Goal: Transaction & Acquisition: Book appointment/travel/reservation

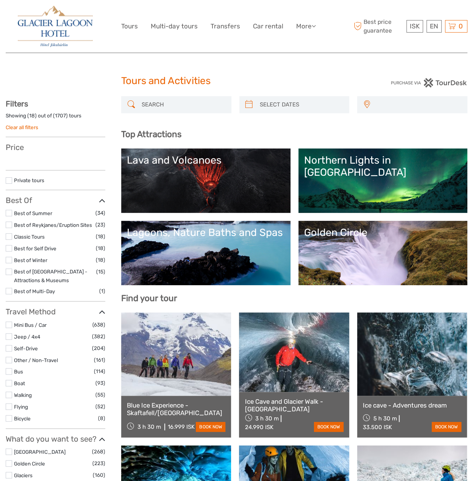
click at [304, 207] on link "Northern Lights in Iceland" at bounding box center [383, 180] width 158 height 53
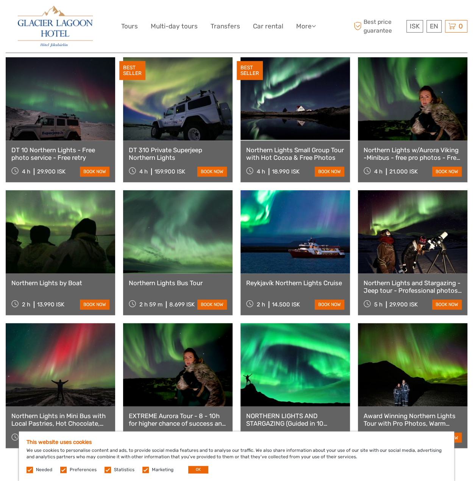
scroll to position [379, 0]
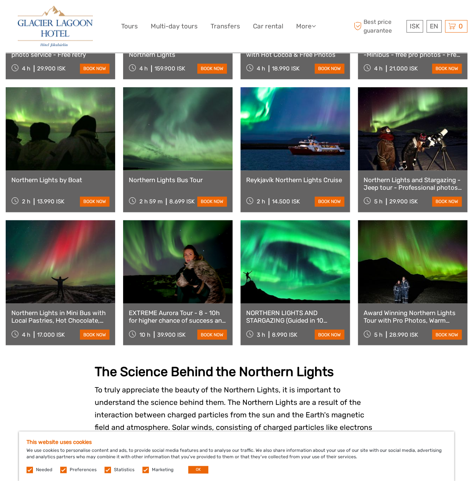
click at [55, 145] on link at bounding box center [60, 128] width 109 height 83
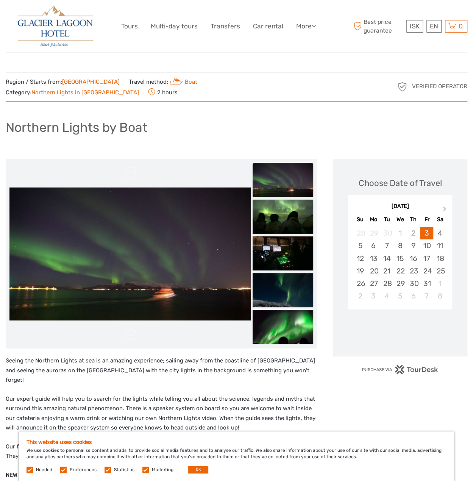
scroll to position [189, 0]
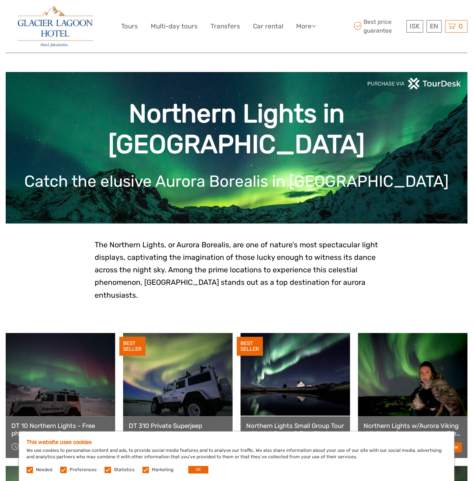
click at [49, 25] on img at bounding box center [55, 26] width 75 height 41
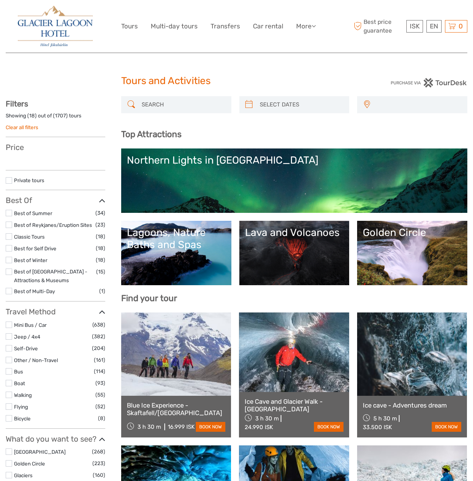
select select
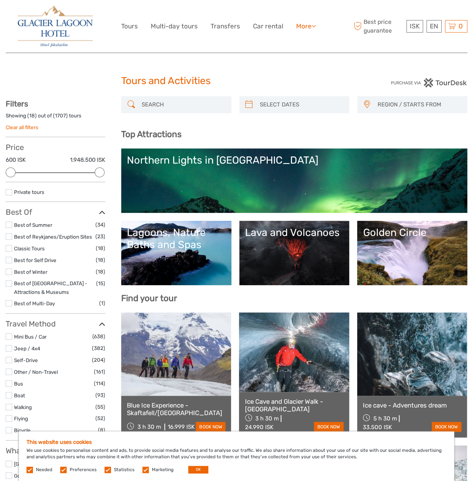
click at [306, 28] on link "More" at bounding box center [306, 26] width 20 height 11
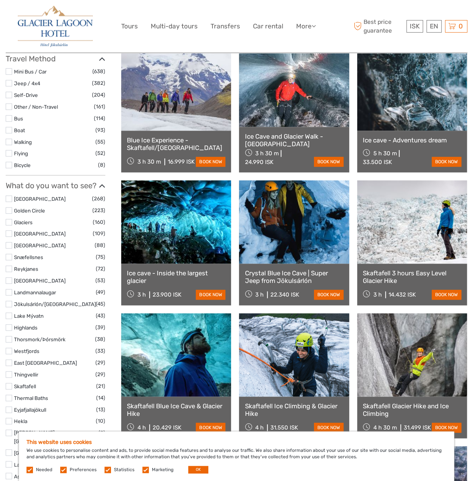
scroll to position [341, 0]
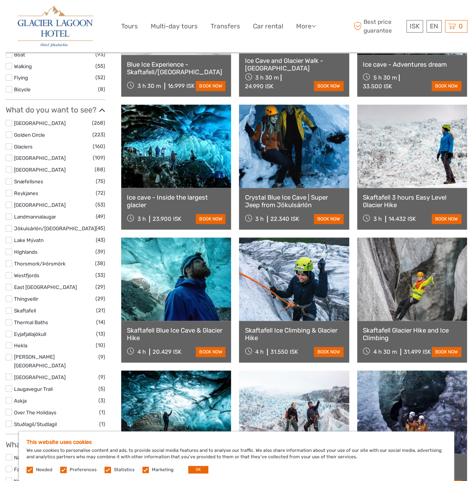
click at [11, 310] on label at bounding box center [9, 310] width 6 height 6
click at [0, 0] on input "checkbox" at bounding box center [0, 0] width 0 height 0
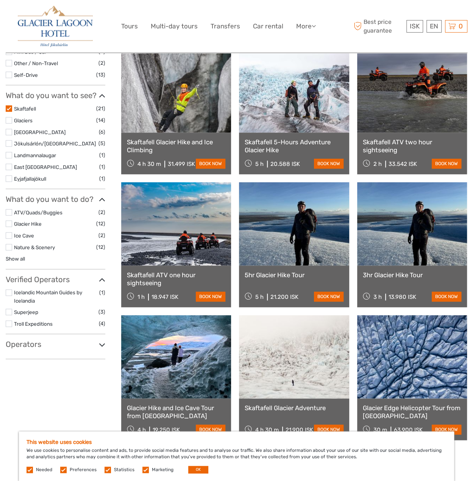
scroll to position [221, 0]
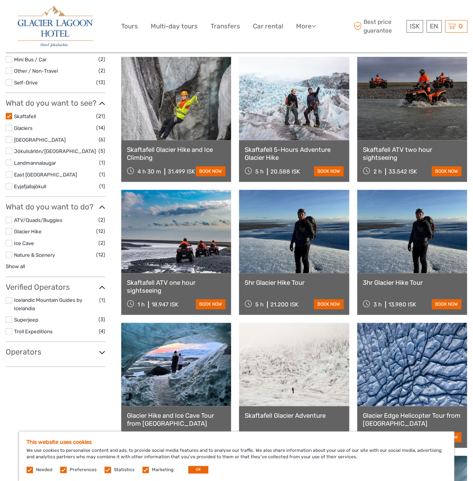
click at [8, 151] on label at bounding box center [9, 151] width 6 height 6
click at [0, 0] on input "checkbox" at bounding box center [0, 0] width 0 height 0
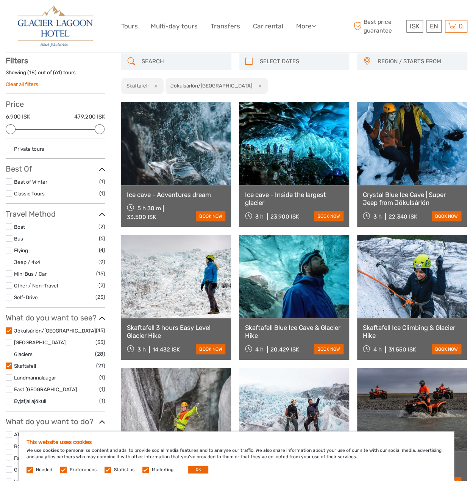
scroll to position [43, 0]
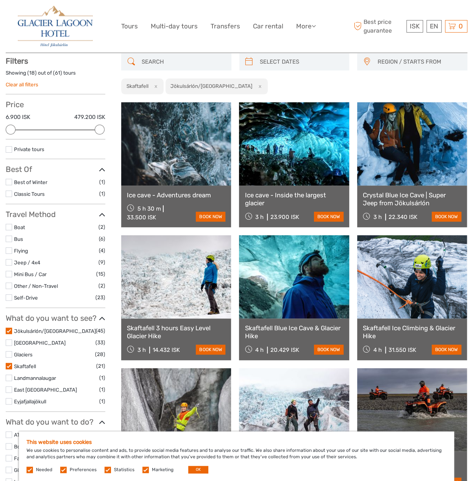
click at [11, 366] on label at bounding box center [9, 366] width 6 height 6
click at [0, 0] on input "checkbox" at bounding box center [0, 0] width 0 height 0
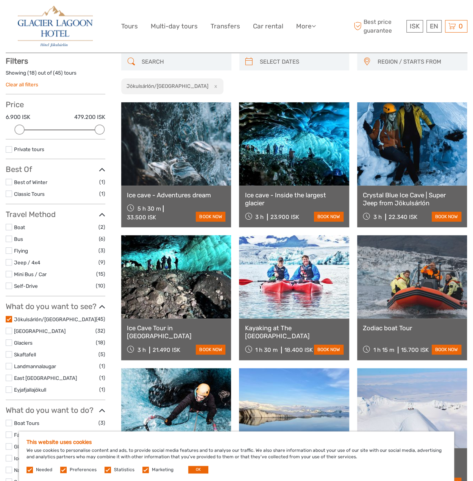
click at [464, 272] on link at bounding box center [412, 276] width 110 height 83
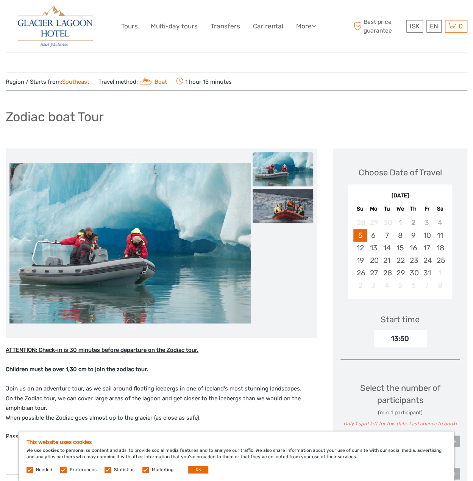
click at [408, 194] on div "[DATE]" at bounding box center [400, 196] width 104 height 8
drag, startPoint x: 420, startPoint y: 276, endPoint x: 429, endPoint y: 280, distance: 9.7
click at [428, 280] on div "28 29 30 1 2 3 4 5 6 7 8 9 10 11 12 13 14 15 16 17 18 19 20 21 22 23 24 25 26 2…" at bounding box center [399, 253] width 99 height 75
click at [445, 287] on div "8" at bounding box center [439, 285] width 13 height 12
drag, startPoint x: 436, startPoint y: 195, endPoint x: 404, endPoint y: 194, distance: 32.2
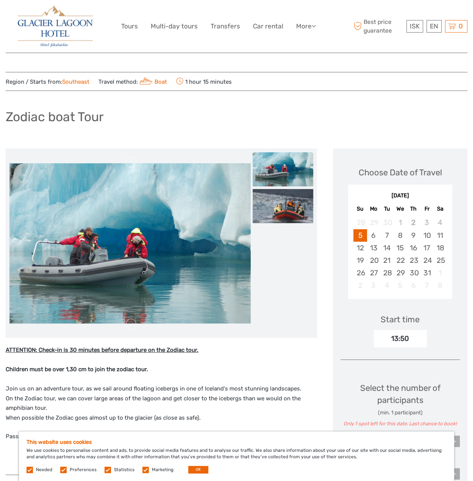
click at [430, 197] on div "[DATE]" at bounding box center [400, 196] width 104 height 8
click at [404, 194] on div "[DATE]" at bounding box center [400, 196] width 104 height 8
drag, startPoint x: 397, startPoint y: 172, endPoint x: 358, endPoint y: 237, distance: 75.5
click at [395, 176] on div "Choose Date of Travel" at bounding box center [400, 173] width 83 height 12
click at [398, 256] on div "22" at bounding box center [400, 260] width 13 height 12
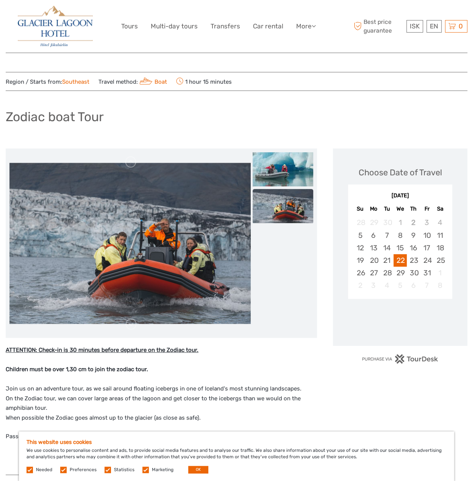
click at [440, 314] on div "Choose Date of Travel October 2025 Su Mo Tu We Th Fr Sa 28 29 30 1 2 3 4 5 6 7 …" at bounding box center [400, 246] width 134 height 197
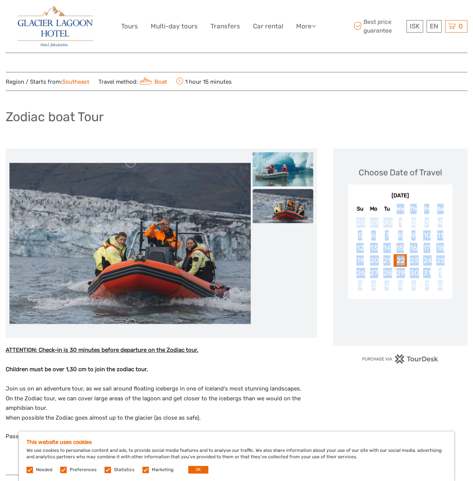
drag, startPoint x: 440, startPoint y: 322, endPoint x: 391, endPoint y: 208, distance: 123.7
click at [391, 208] on div "Choose Date of Travel October 2025 Su Mo Tu We Th Fr Sa 28 29 30 1 2 3 4 5 6 7 …" at bounding box center [400, 246] width 134 height 197
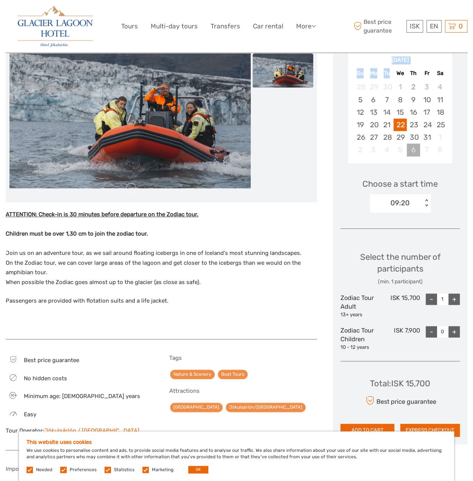
scroll to position [189, 0]
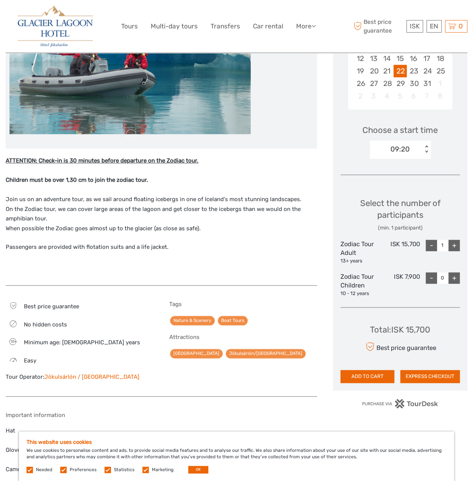
click at [455, 247] on div "+" at bounding box center [453, 245] width 11 height 11
drag, startPoint x: 433, startPoint y: 246, endPoint x: 457, endPoint y: 259, distance: 27.5
click at [434, 246] on div "-" at bounding box center [431, 245] width 11 height 11
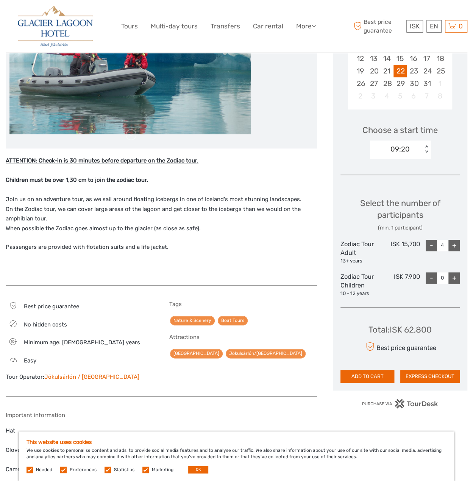
type input "3"
click at [456, 274] on div "+" at bounding box center [453, 277] width 11 height 11
type input "1"
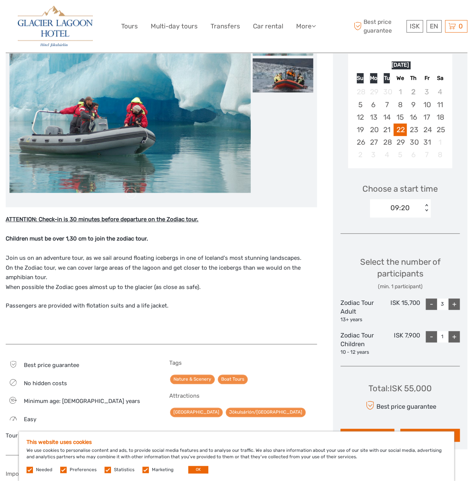
scroll to position [227, 0]
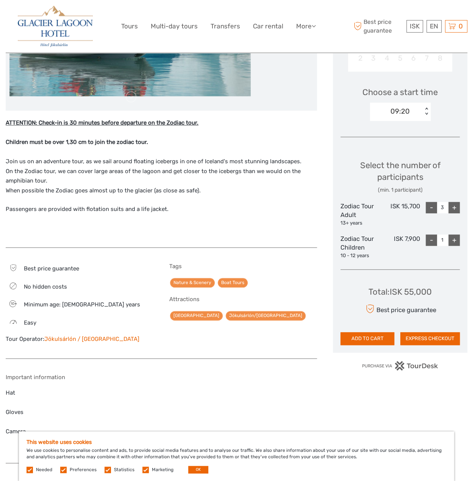
click at [78, 168] on p "ATTENTION: Check-in is 30 minutes before departure on the Zodiac tour. Children…" at bounding box center [161, 156] width 311 height 77
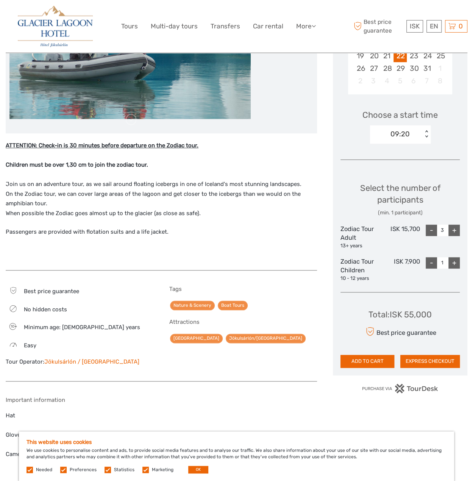
scroll to position [142, 0]
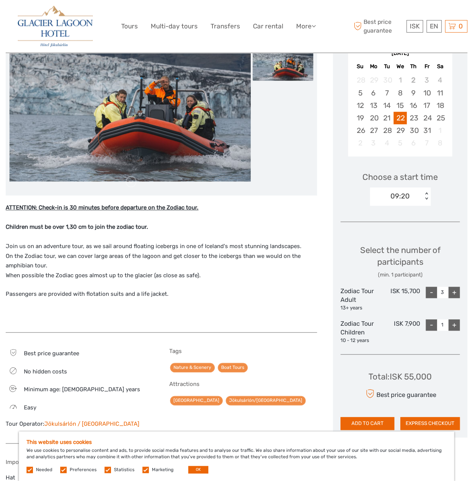
click at [48, 283] on div "ATTENTION: Check-in is 30 minutes before departure on the Zodiac tour. Children…" at bounding box center [161, 263] width 311 height 121
click at [129, 25] on link "Tours" at bounding box center [129, 26] width 17 height 11
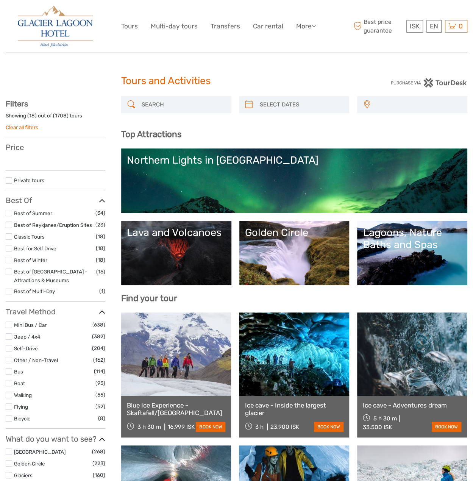
click at [74, 22] on img at bounding box center [55, 26] width 75 height 41
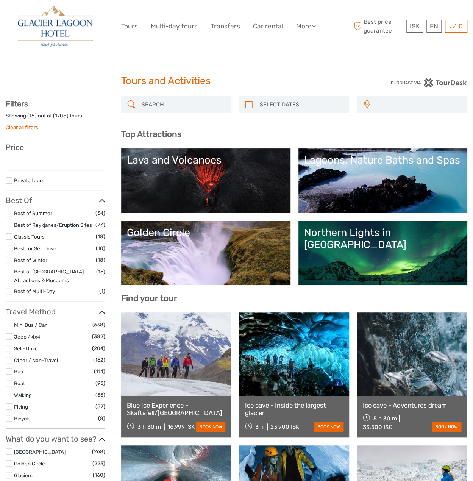
click at [74, 22] on img at bounding box center [55, 26] width 75 height 41
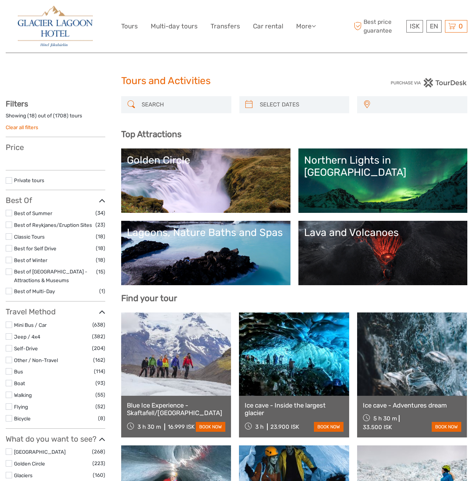
select select
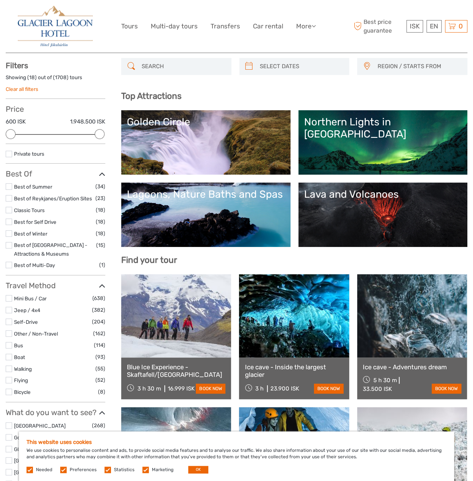
scroll to position [76, 0]
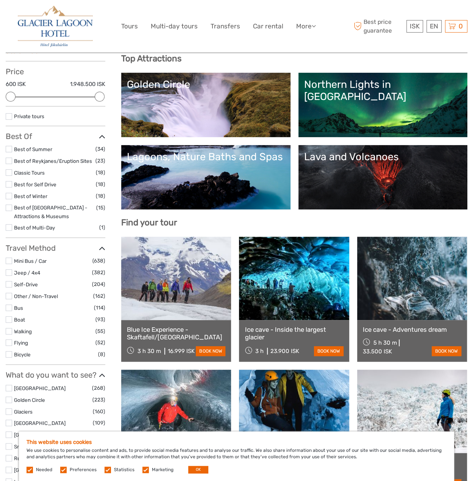
click at [8, 320] on label at bounding box center [9, 319] width 6 height 6
click at [0, 0] on input "checkbox" at bounding box center [0, 0] width 0 height 0
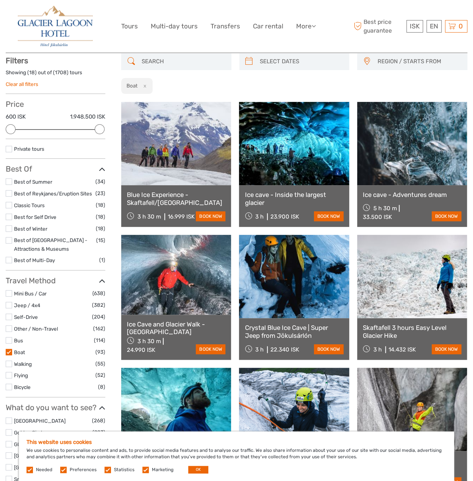
scroll to position [43, 0]
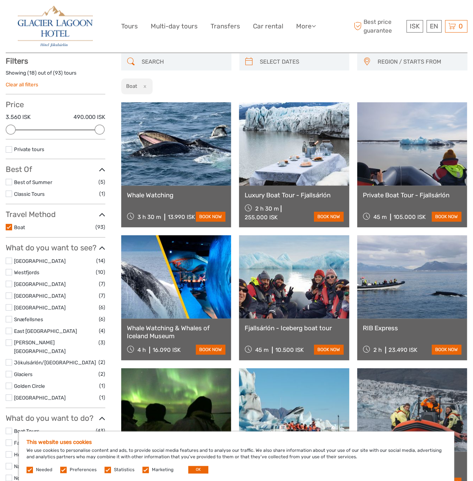
click at [407, 68] on span "REGION / STARTS FROM" at bounding box center [419, 62] width 90 height 12
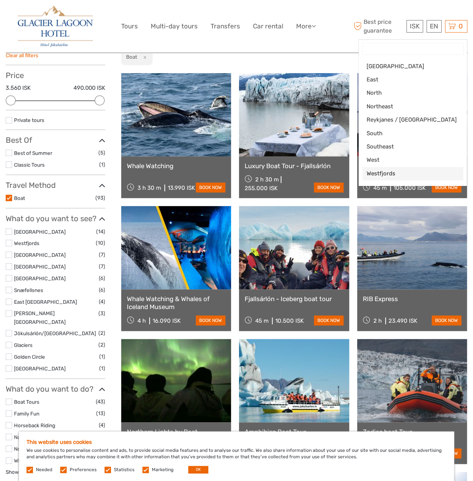
scroll to position [5, 0]
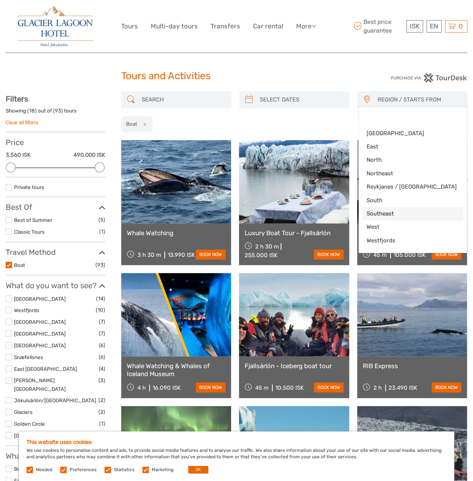
click at [396, 213] on span "Southeast" at bounding box center [406, 214] width 80 height 8
select select "Southeast"
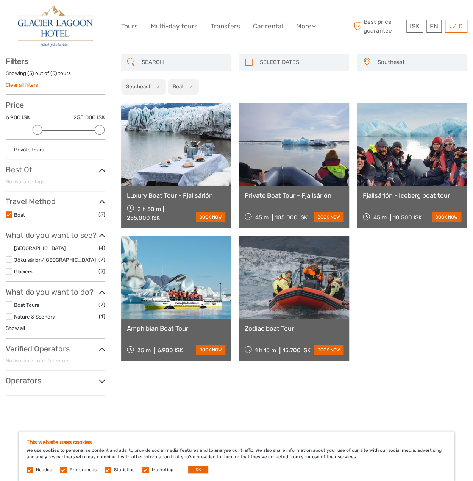
scroll to position [43, 0]
drag, startPoint x: 419, startPoint y: 281, endPoint x: 413, endPoint y: 278, distance: 6.1
click at [413, 278] on div "Luxury Boat Tour - Fjallsárlón 2 h 30 m 255.000 ISK book now Private Boat Tour …" at bounding box center [294, 231] width 346 height 258
drag, startPoint x: 413, startPoint y: 278, endPoint x: 405, endPoint y: 276, distance: 8.0
click at [405, 276] on div "Luxury Boat Tour - Fjallsárlón 2 h 30 m 255.000 ISK book now Private Boat Tour …" at bounding box center [294, 231] width 346 height 258
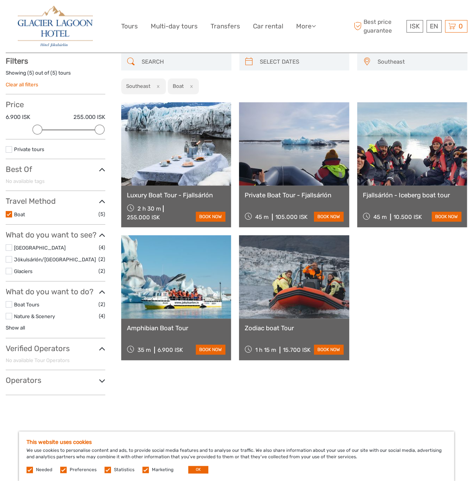
click at [422, 295] on div "Luxury Boat Tour - Fjallsárlón 2 h 30 m 255.000 ISK book now Private Boat Tour …" at bounding box center [294, 231] width 346 height 258
click at [237, 411] on div "Tours and Activities Tours and Activities REGION / STARTS FROM Capital Region E…" at bounding box center [237, 220] width 462 height 527
click at [160, 295] on link at bounding box center [176, 276] width 110 height 83
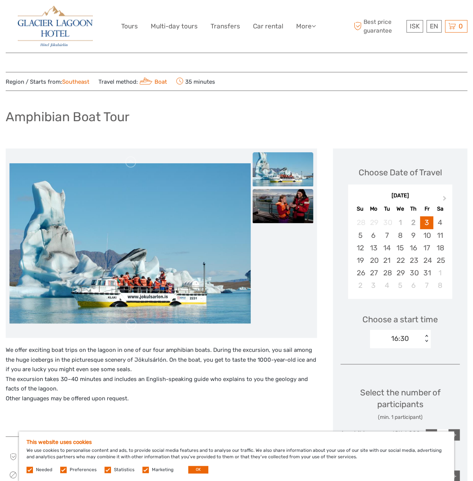
click at [273, 215] on img at bounding box center [283, 206] width 61 height 34
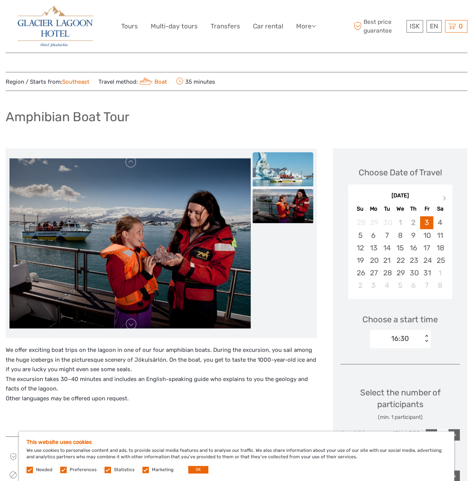
click at [282, 165] on img at bounding box center [283, 169] width 61 height 34
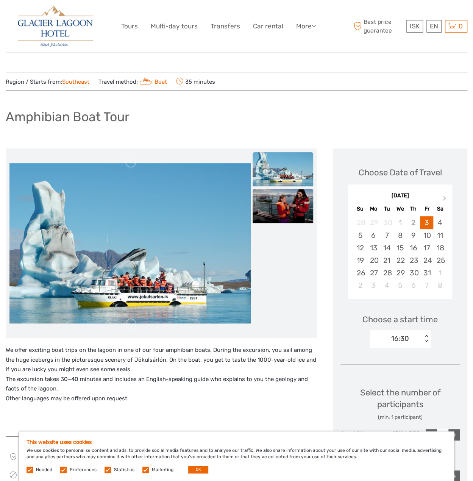
click at [280, 198] on img at bounding box center [283, 206] width 61 height 34
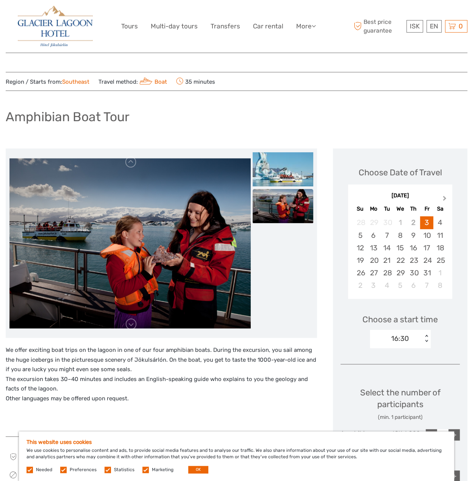
click at [445, 200] on span "Next Month" at bounding box center [445, 199] width 0 height 11
click at [443, 200] on div "[DATE]" at bounding box center [400, 196] width 104 height 8
click at [445, 197] on div "[DATE]" at bounding box center [400, 196] width 104 height 8
click at [436, 196] on div "[DATE]" at bounding box center [400, 196] width 104 height 8
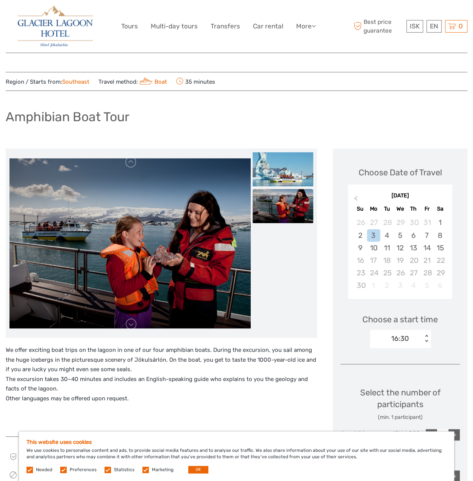
click at [454, 258] on div "[DATE] Previous Month [DATE] Su Mo Tu We Th Fr Sa 26 27 28 29 30 31 1 2 3 4 5 6…" at bounding box center [399, 243] width 119 height 120
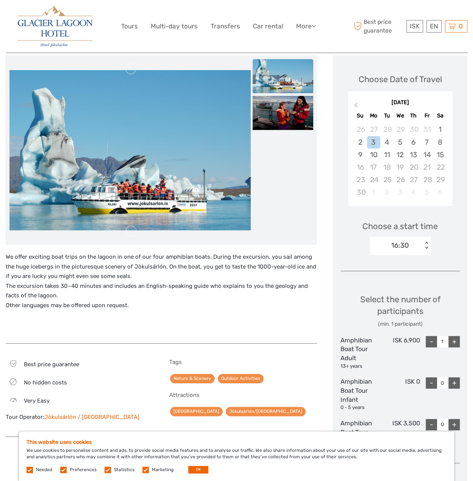
scroll to position [38, 0]
